Goal: Task Accomplishment & Management: Manage account settings

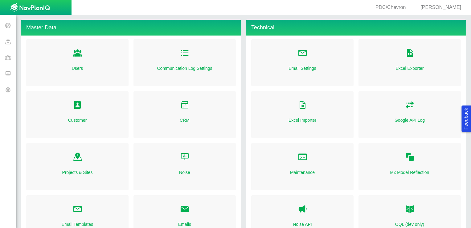
click at [445, 8] on span "[PERSON_NAME]" at bounding box center [441, 7] width 41 height 5
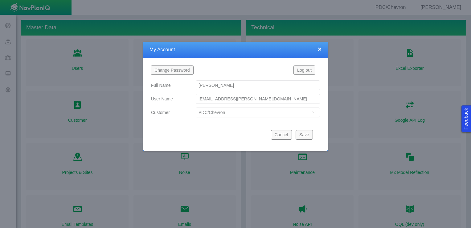
click at [270, 111] on select "Bison Blue Green Solutions Chevron Civitas Koloma Oxy PDC/Chevron Prairie OC Re…" at bounding box center [258, 112] width 124 height 10
click at [196, 107] on select "Bison Blue Green Solutions Chevron Civitas Koloma Oxy PDC/Chevron Prairie OC Re…" at bounding box center [258, 112] width 124 height 10
select select "42784196460046054"
click at [311, 134] on button "Save" at bounding box center [304, 134] width 17 height 9
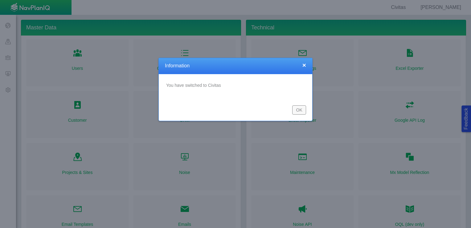
click at [301, 110] on button "OK" at bounding box center [299, 109] width 14 height 9
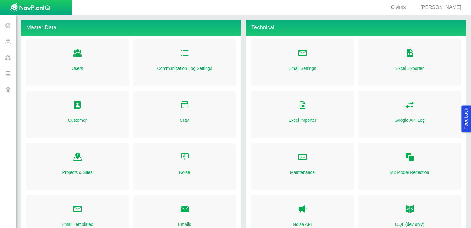
click at [9, 78] on span at bounding box center [8, 73] width 16 height 16
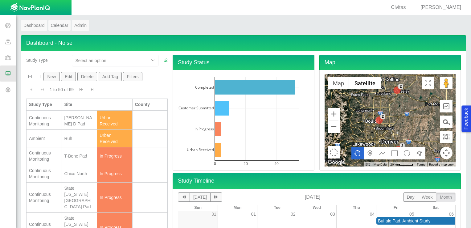
scroll to position [216, 0]
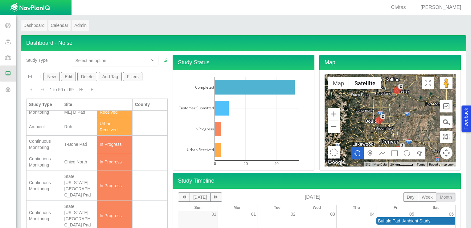
click at [79, 126] on td "Ruh" at bounding box center [79, 127] width 35 height 18
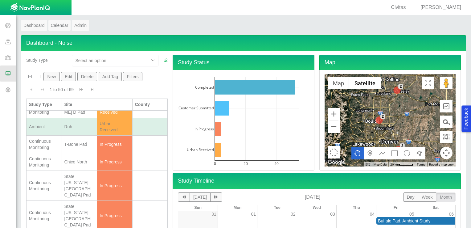
click at [79, 126] on td "Ruh" at bounding box center [79, 127] width 35 height 18
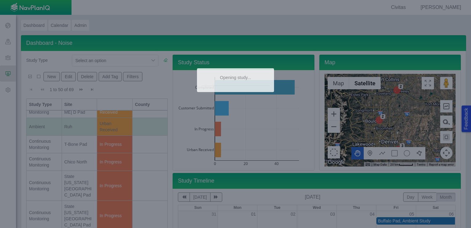
type textarea "x"
select select "CostumerReview"
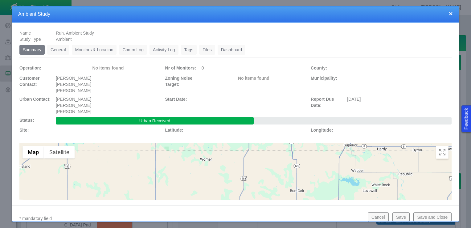
click at [98, 50] on link "Monitors & Location" at bounding box center [94, 50] width 45 height 10
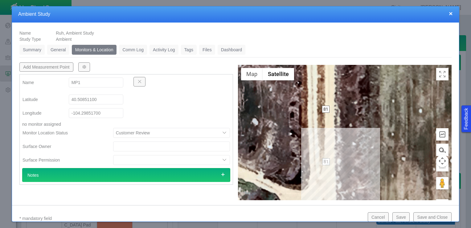
click at [82, 65] on span "button" at bounding box center [84, 67] width 4 height 4
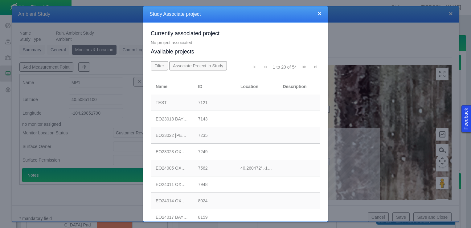
click at [302, 68] on span "Go to next page" at bounding box center [304, 67] width 4 height 4
click at [299, 68] on div "41 to 54 of 54 Currently showing 41 to 54 of 54" at bounding box center [283, 68] width 73 height 14
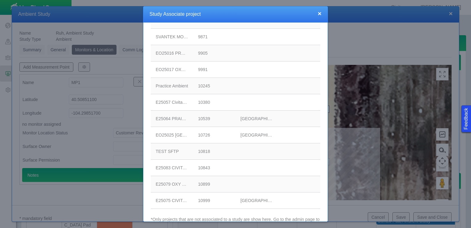
scroll to position [128, 0]
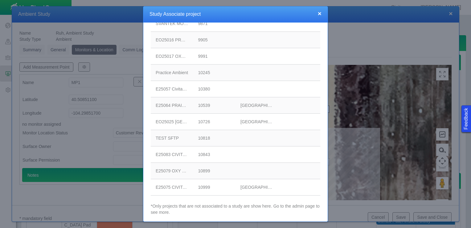
click at [231, 186] on td "10999" at bounding box center [214, 187] width 43 height 16
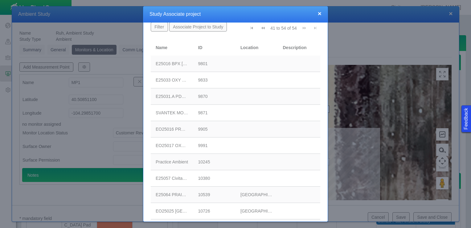
scroll to position [0, 0]
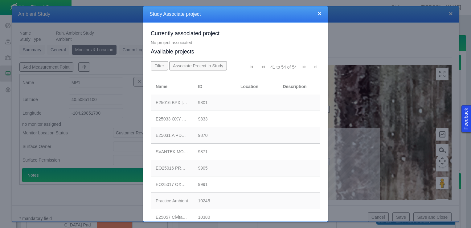
click at [195, 65] on button "Associate Project to Study" at bounding box center [198, 65] width 58 height 9
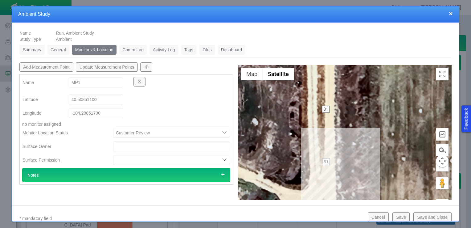
click at [115, 66] on button "Update Measurement Points" at bounding box center [107, 66] width 62 height 9
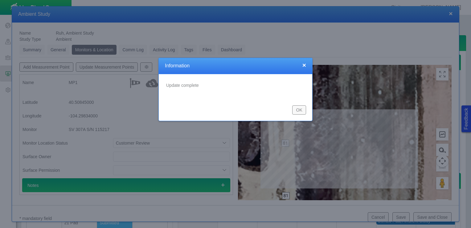
click at [295, 111] on button "OK" at bounding box center [299, 109] width 14 height 9
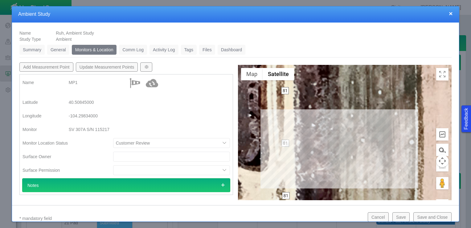
click at [30, 52] on link "Summary" at bounding box center [31, 50] width 25 height 10
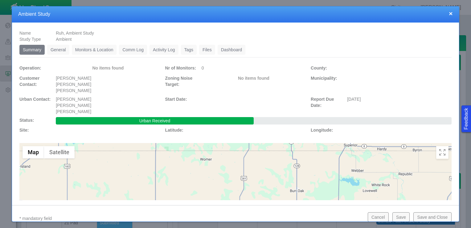
click at [432, 216] on button "Save and Close" at bounding box center [433, 216] width 38 height 9
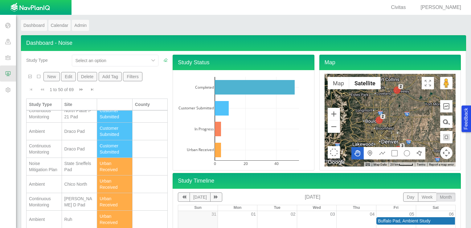
scroll to position [185, 0]
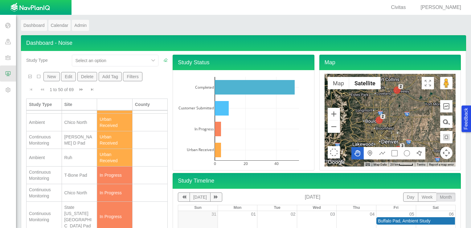
click at [62, 162] on td "Ruh" at bounding box center [79, 158] width 35 height 18
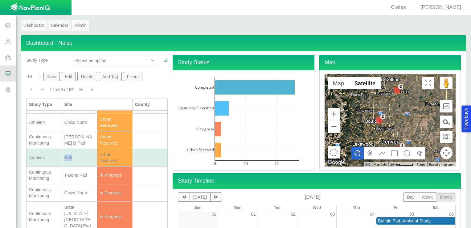
click at [62, 162] on td "Ruh" at bounding box center [79, 158] width 35 height 18
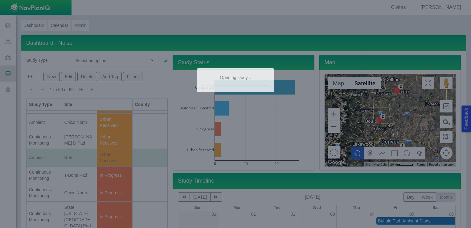
scroll to position [0, 0]
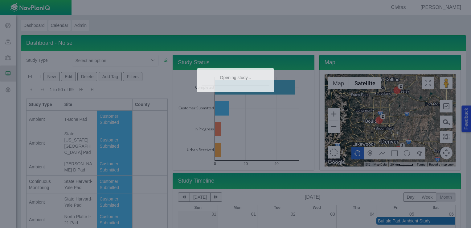
type textarea "x"
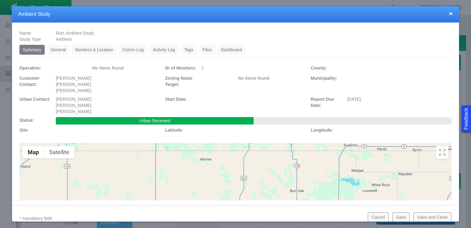
click at [84, 49] on link "Monitors & Location" at bounding box center [94, 50] width 45 height 10
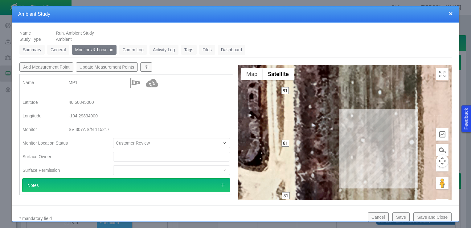
click at [61, 52] on link "General" at bounding box center [58, 50] width 22 height 10
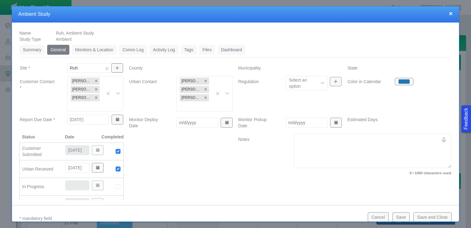
click at [116, 187] on img at bounding box center [118, 187] width 6 height 6
type input "[DATE]"
click at [436, 215] on button "Save and Close" at bounding box center [433, 216] width 38 height 9
